Goal: Book appointment/travel/reservation

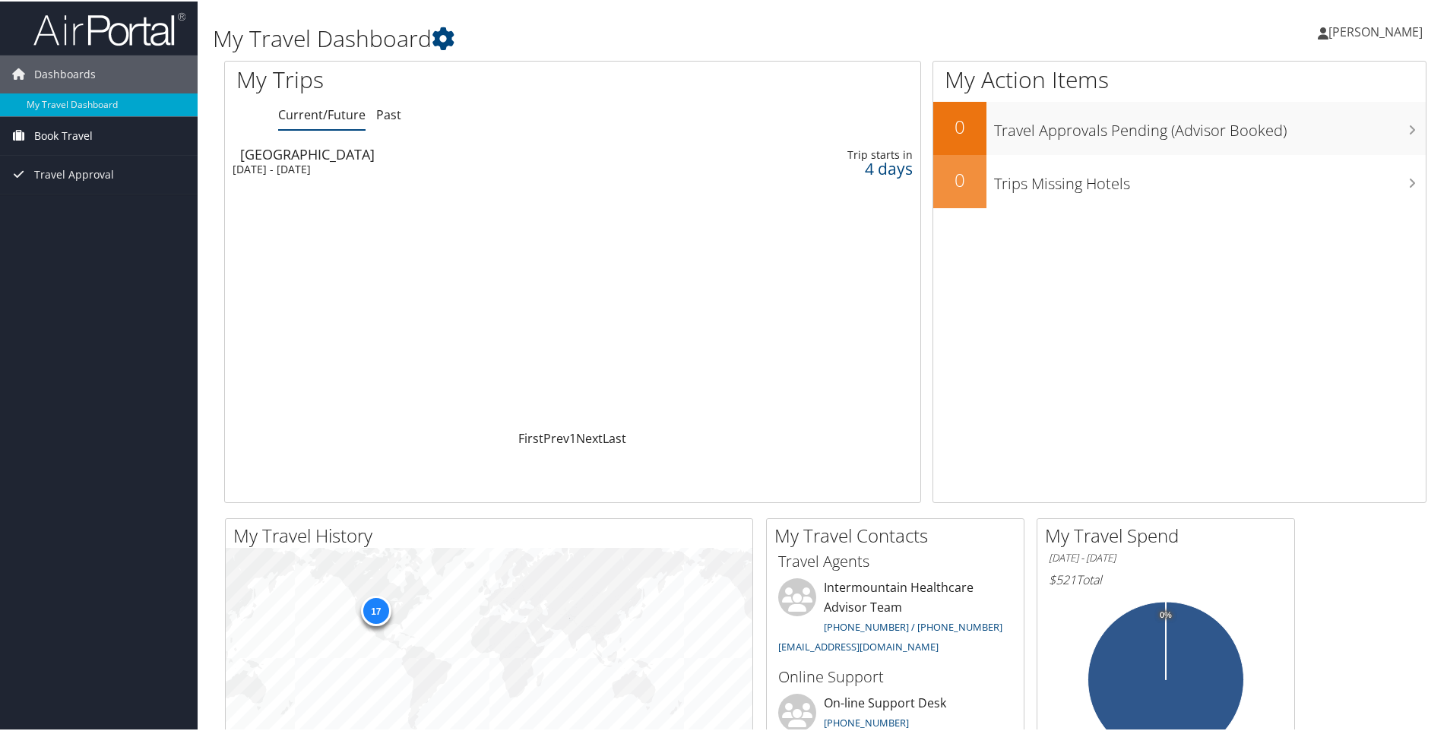
click at [123, 146] on link "Book Travel" at bounding box center [99, 134] width 198 height 38
click at [108, 185] on link "Book/Manage Online Trips" at bounding box center [99, 187] width 198 height 23
click at [20, 181] on link "Book/Manage Online Trips" at bounding box center [99, 187] width 198 height 23
